Goal: Task Accomplishment & Management: Manage account settings

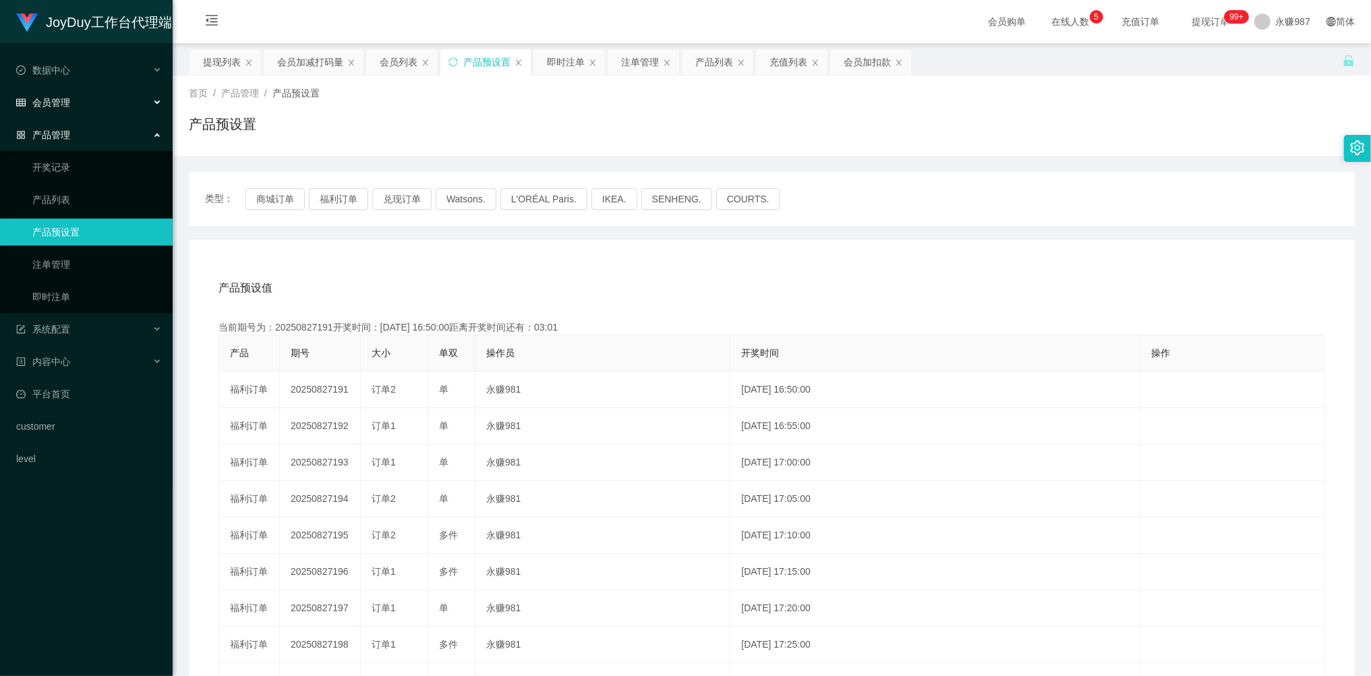
click at [59, 97] on span "会员管理" at bounding box center [43, 102] width 54 height 11
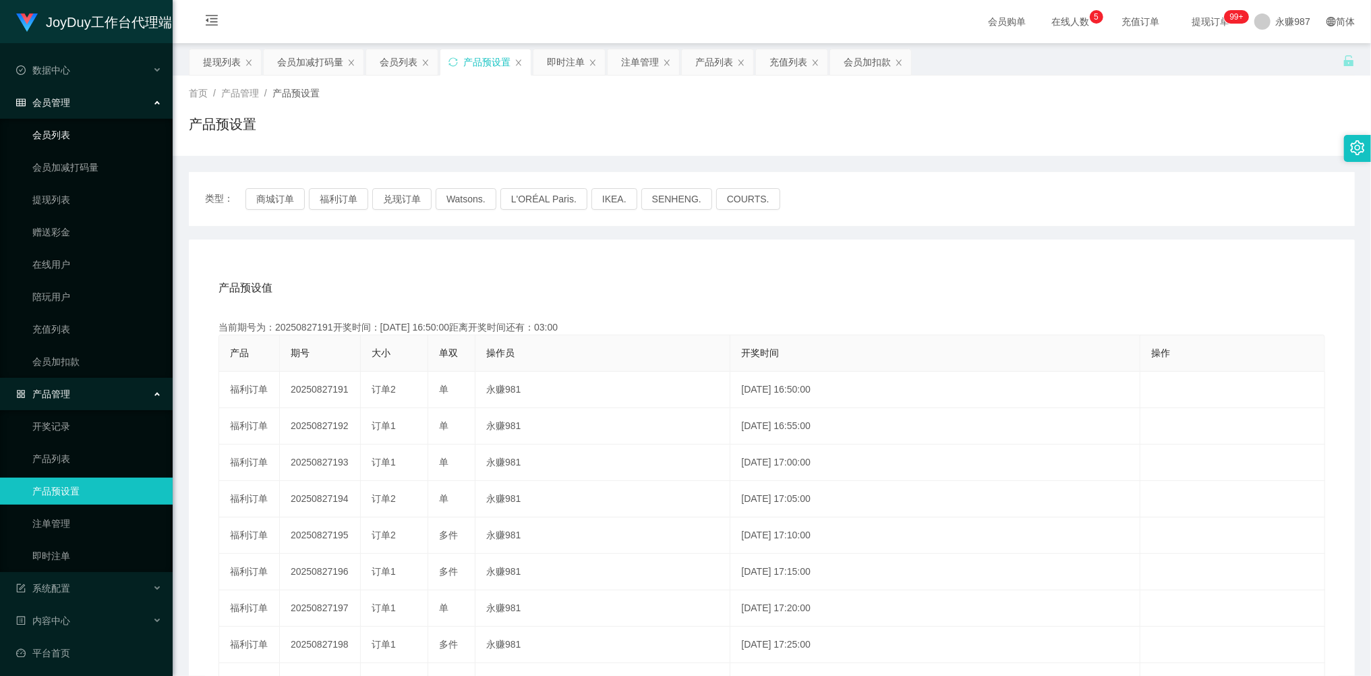
click at [57, 127] on link "会员列表" at bounding box center [96, 134] width 129 height 27
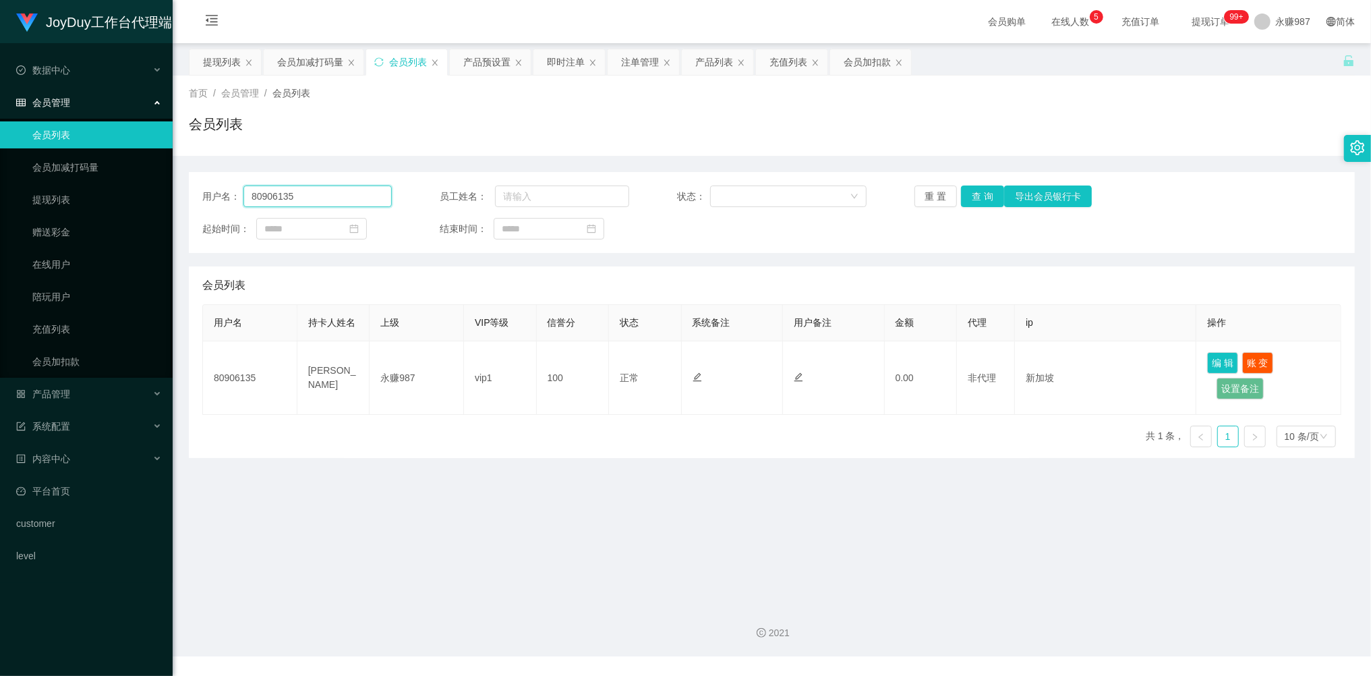
click at [284, 200] on input "80906135" at bounding box center [317, 196] width 148 height 22
drag, startPoint x: 308, startPoint y: 197, endPoint x: 192, endPoint y: 210, distance: 116.1
click at [182, 208] on main "关闭左侧 关闭右侧 关闭其它 刷新页面 提现列表 会员加减打码量 会员列表 产品预设置 即时注单 注单管理 产品列表 充值列表 会员加扣款 首页 / 会员管理…" at bounding box center [772, 318] width 1198 height 550
paste input "CynthiaChow090"
click at [982, 192] on button "查 询" at bounding box center [982, 196] width 43 height 22
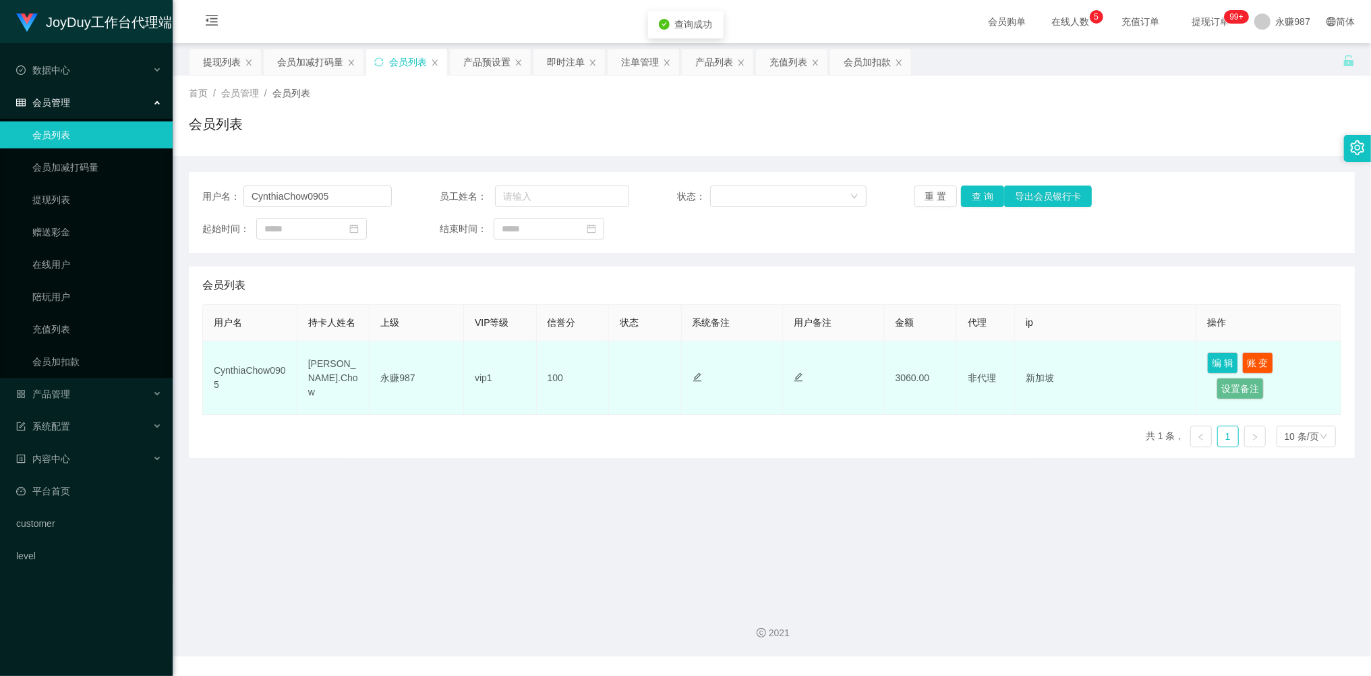
click at [329, 370] on td "[PERSON_NAME].Chow" at bounding box center [333, 378] width 73 height 74
drag, startPoint x: 332, startPoint y: 387, endPoint x: 302, endPoint y: 375, distance: 32.1
click at [302, 375] on td "[PERSON_NAME].Chow" at bounding box center [333, 378] width 73 height 74
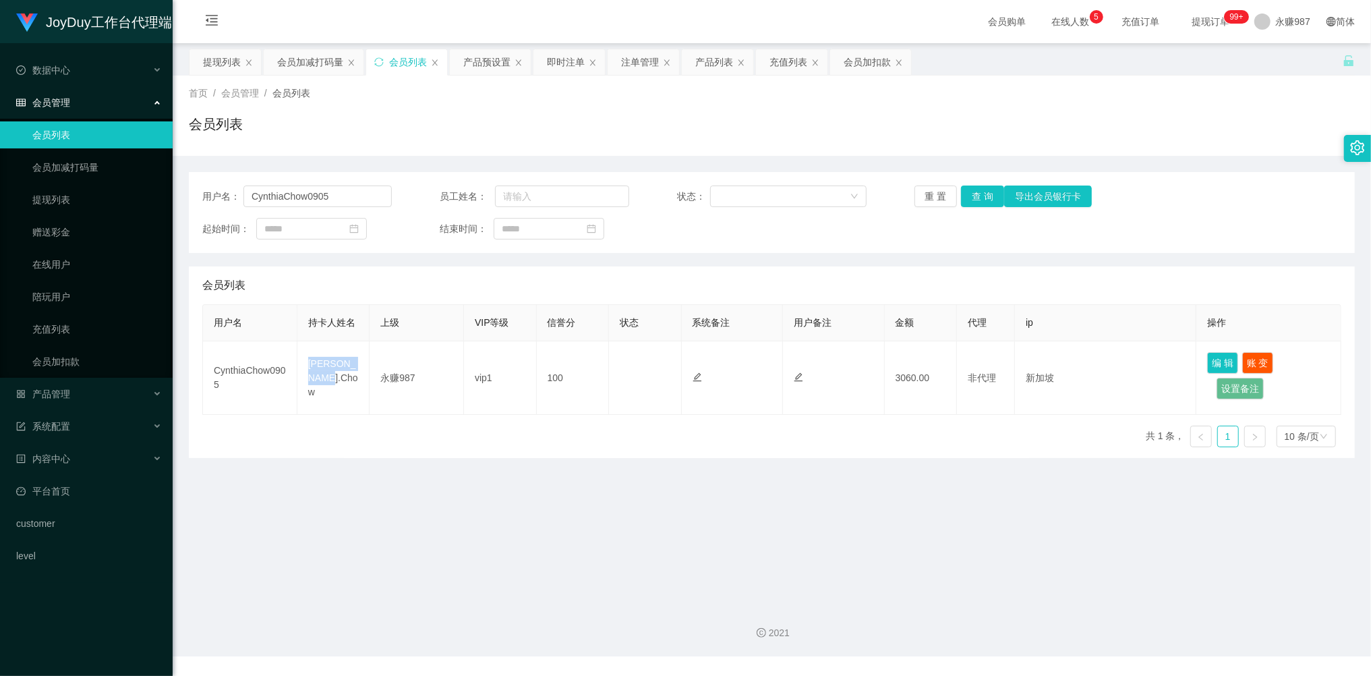
copy td "[PERSON_NAME].Chow"
drag, startPoint x: 318, startPoint y: 200, endPoint x: 196, endPoint y: 203, distance: 122.8
click at [196, 203] on div "用户名： CynthiaChow0905 员工姓名： 状态： 重 置 查 询 导出会员银行卡 起始时间： 结束时间：" at bounding box center [772, 212] width 1166 height 81
paste input "8090613"
type input "80906135"
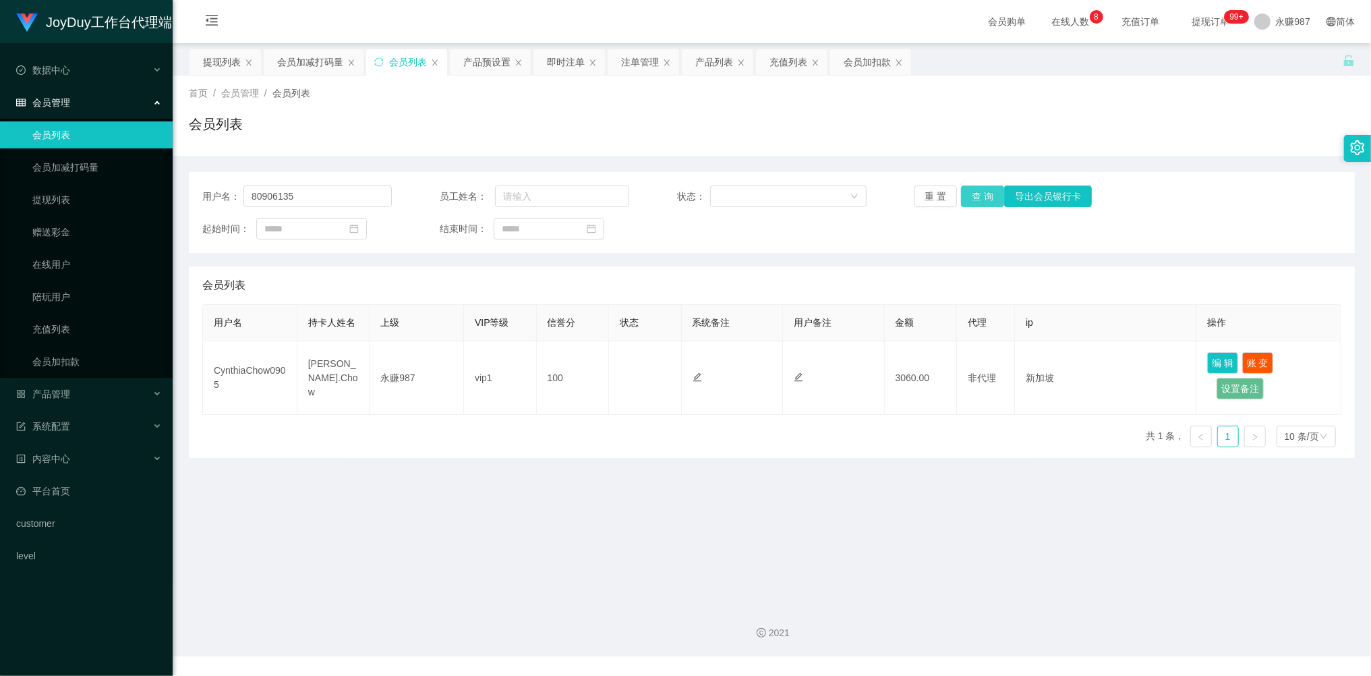
click at [971, 198] on button "查 询" at bounding box center [982, 196] width 43 height 22
drag, startPoint x: 349, startPoint y: 384, endPoint x: 506, endPoint y: 321, distance: 169.2
click at [305, 368] on td "[PERSON_NAME]" at bounding box center [333, 378] width 73 height 74
copy td "[PERSON_NAME]"
